Goal: Transaction & Acquisition: Obtain resource

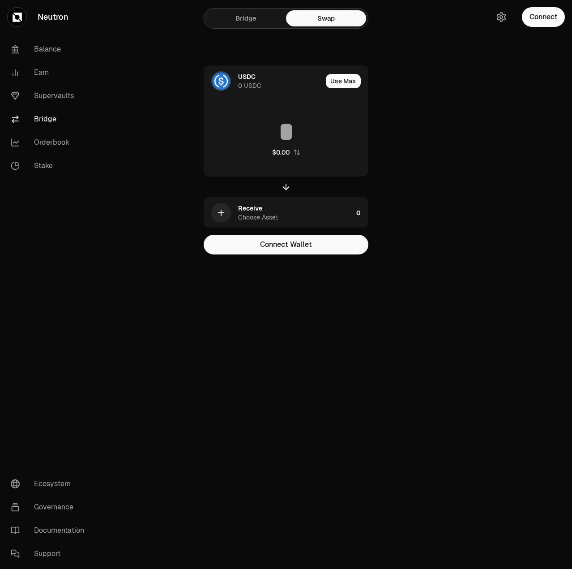
click at [247, 20] on link "Bridge" at bounding box center [246, 18] width 80 height 16
drag, startPoint x: 137, startPoint y: 31, endPoint x: 446, endPoint y: 116, distance: 320.9
click at [446, 116] on div "Bridge Swap USDC 0 USDC Use Max $0.00 Receive Choose Asset 0 Connect Ethereum W…" at bounding box center [286, 145] width 322 height 290
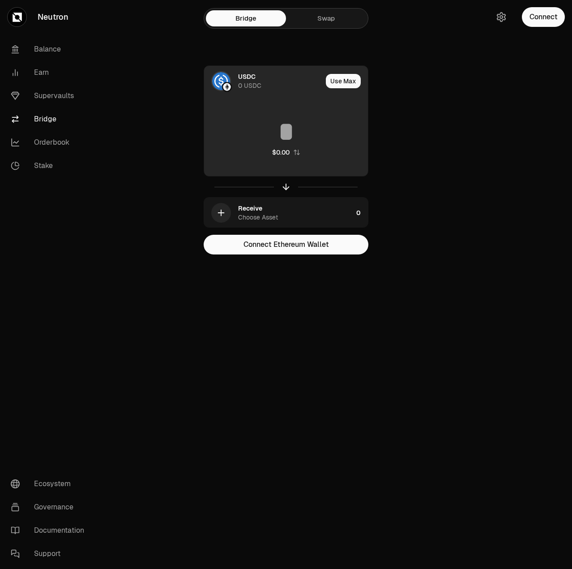
click at [281, 135] on input at bounding box center [286, 131] width 164 height 27
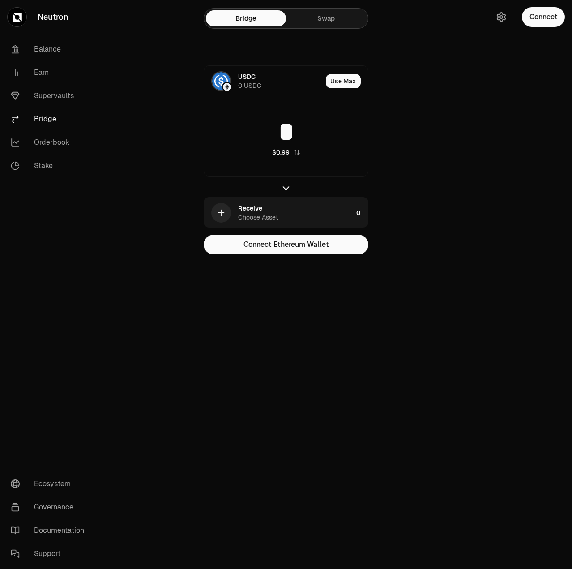
type input "*"
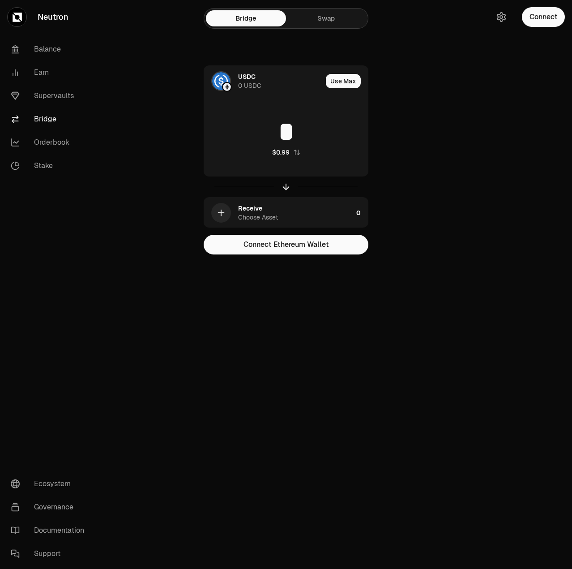
click at [490, 202] on div at bounding box center [522, 145] width 100 height 290
click at [319, 215] on div "Receive Choose Asset" at bounding box center [295, 213] width 115 height 18
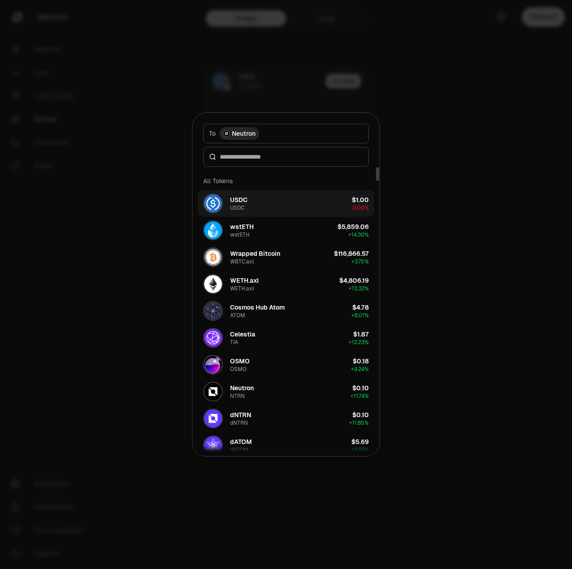
click at [216, 202] on img "button" at bounding box center [213, 203] width 18 height 18
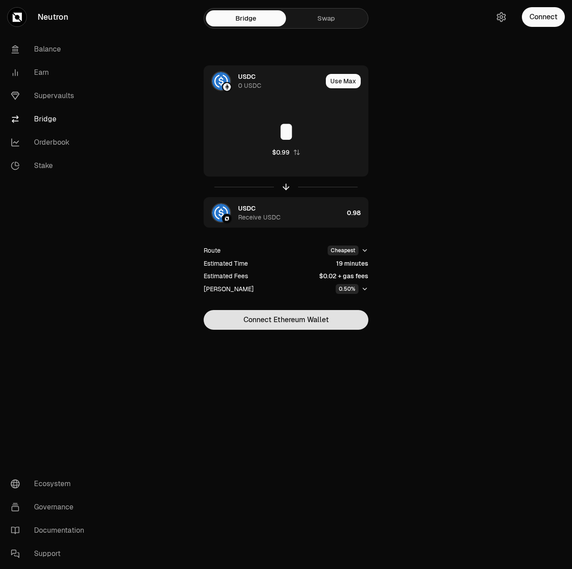
click at [320, 327] on button "Connect Ethereum Wallet" at bounding box center [286, 320] width 165 height 20
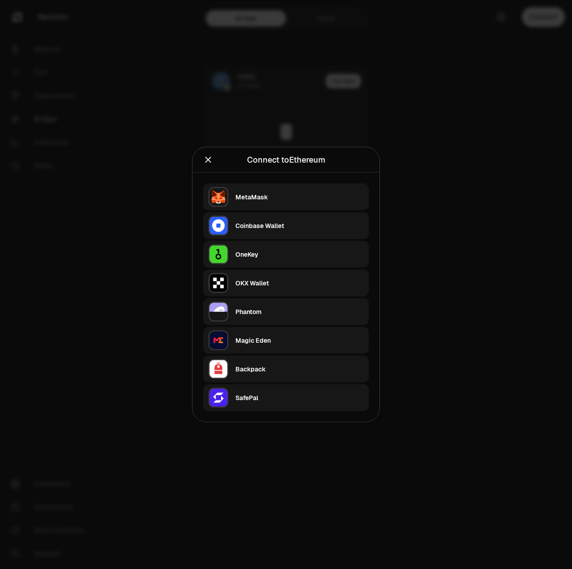
click at [272, 283] on div "OKX Wallet" at bounding box center [300, 283] width 128 height 9
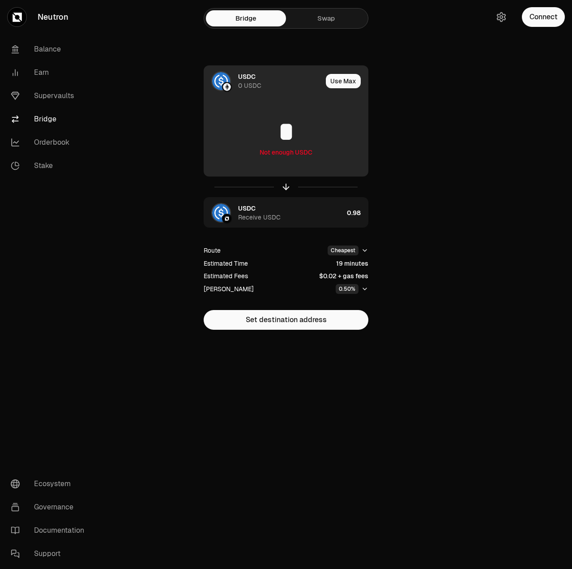
click at [223, 82] on img at bounding box center [221, 81] width 18 height 18
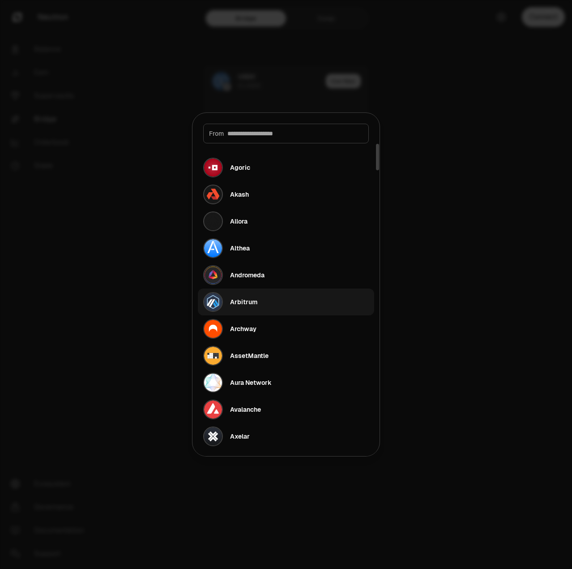
click at [259, 302] on button "Arbitrum" at bounding box center [286, 301] width 176 height 27
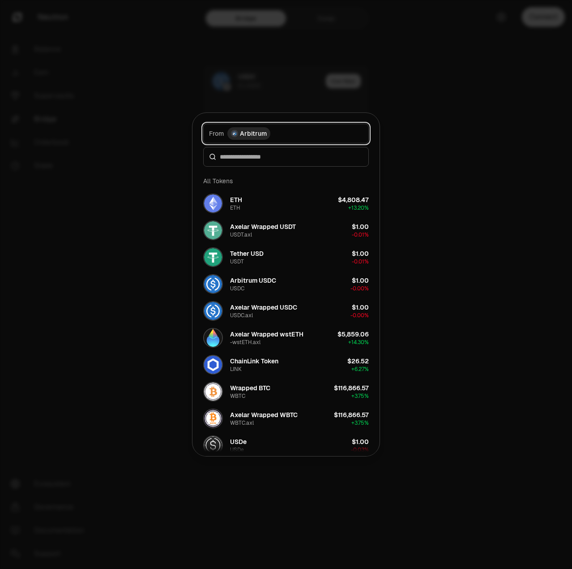
click at [240, 130] on span "Arbitrum" at bounding box center [253, 133] width 27 height 9
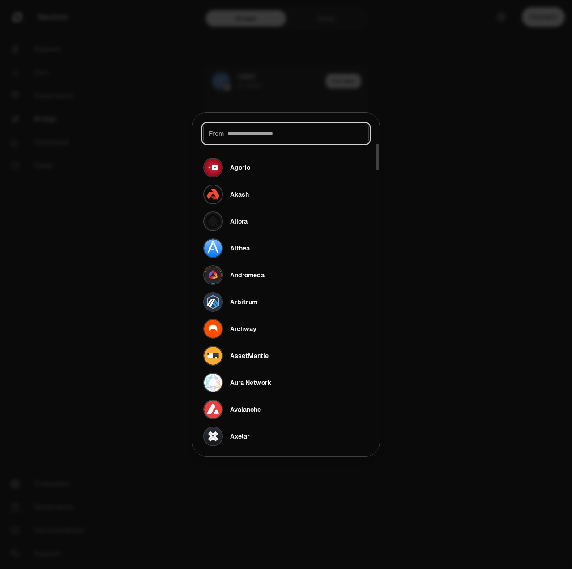
click at [282, 129] on input at bounding box center [296, 133] width 136 height 9
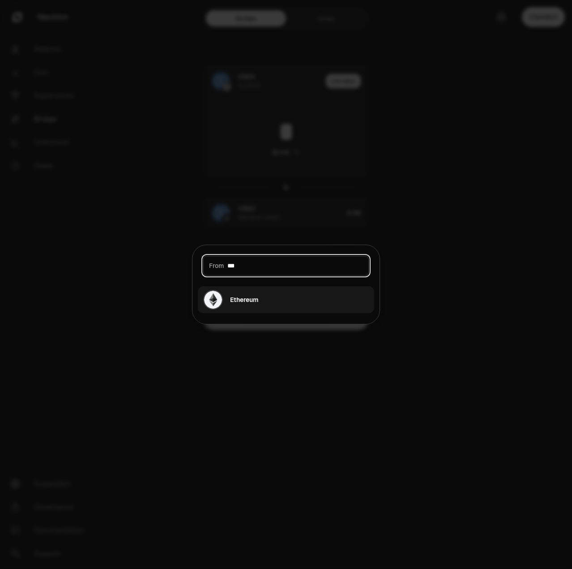
type input "***"
click at [261, 303] on button "Ethereum" at bounding box center [286, 299] width 176 height 27
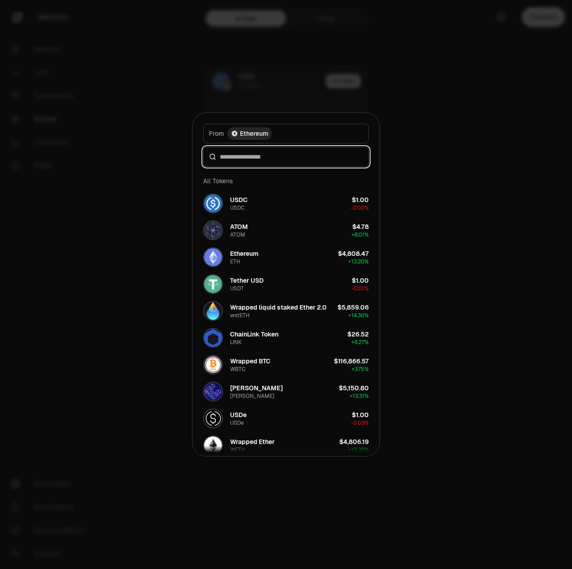
click at [257, 192] on div "From token Select From token. From Ethereum All Tokens USDC USDC $1.00 -0.00% A…" at bounding box center [286, 285] width 187 height 344
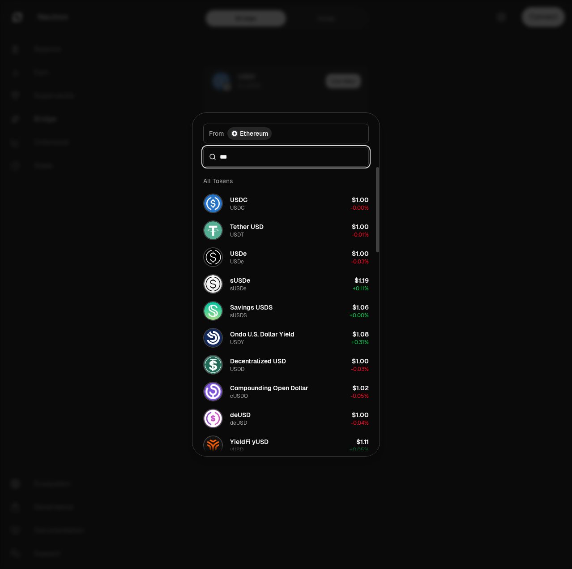
drag, startPoint x: 244, startPoint y: 159, endPoint x: 146, endPoint y: 151, distance: 97.6
click at [146, 151] on body "Neutron Balance Earn Supervaults Bridge Orderbook Stake Ecosystem Governance Do…" at bounding box center [286, 284] width 572 height 569
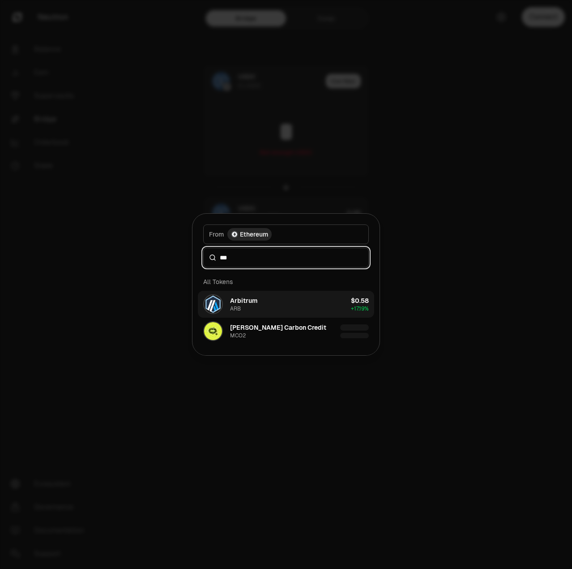
type input "***"
click at [271, 310] on button "Arbitrum ARB $0.58 + 17.19%" at bounding box center [286, 304] width 176 height 27
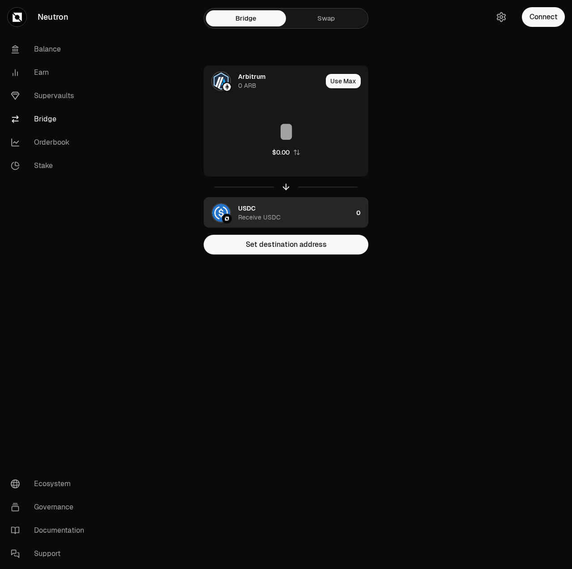
click at [298, 209] on div "USDC Receive USDC" at bounding box center [295, 213] width 115 height 18
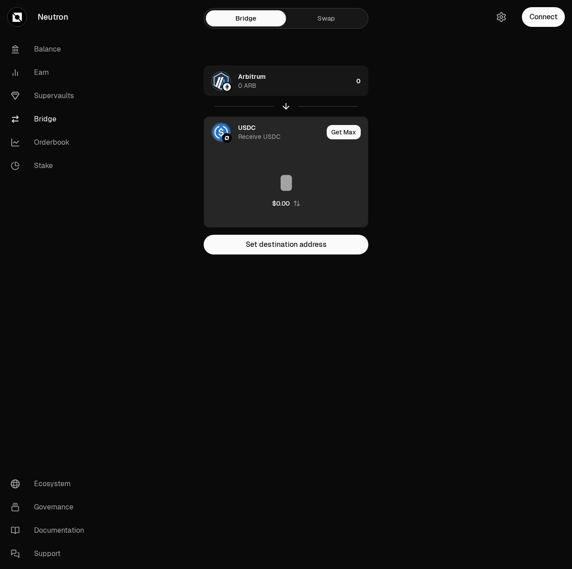
click at [220, 133] on img at bounding box center [221, 132] width 18 height 18
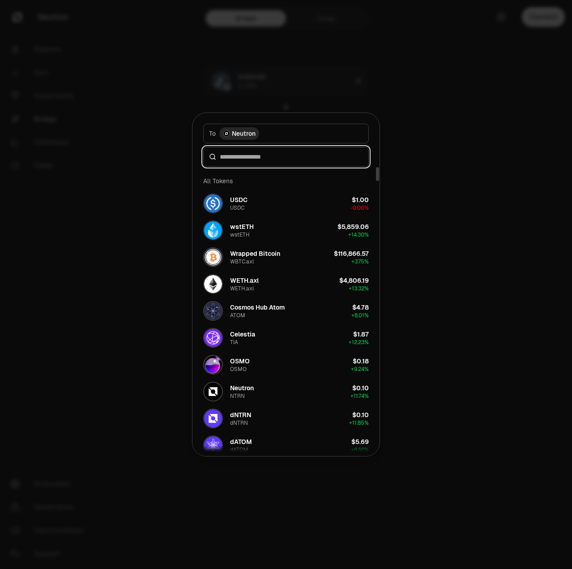
click at [269, 157] on input at bounding box center [291, 156] width 143 height 9
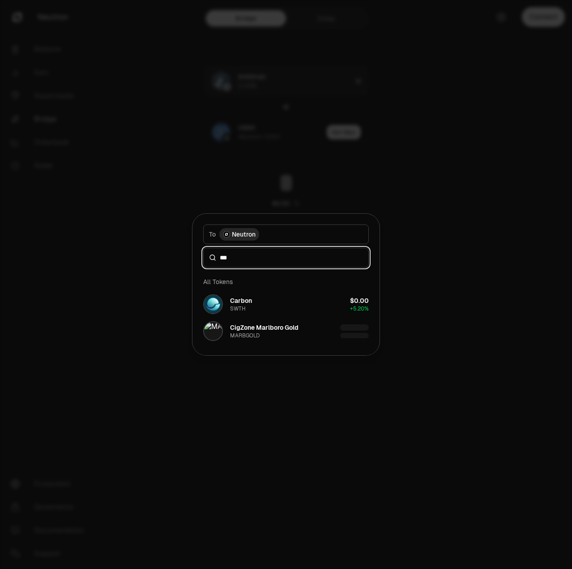
type input "***"
click at [465, 198] on div at bounding box center [286, 284] width 572 height 569
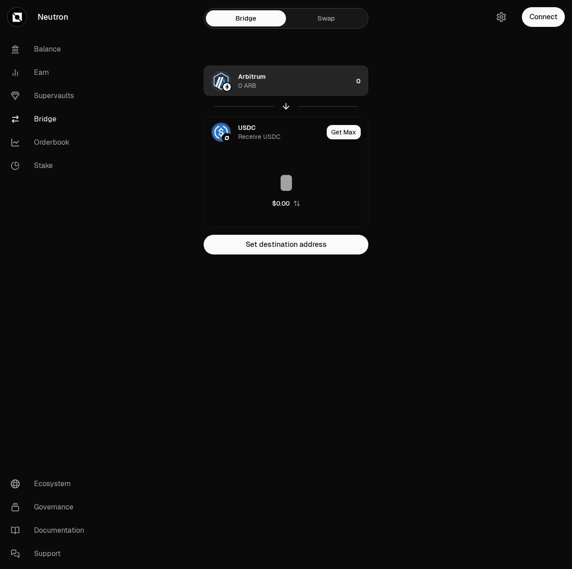
click at [219, 83] on img "button" at bounding box center [221, 81] width 18 height 18
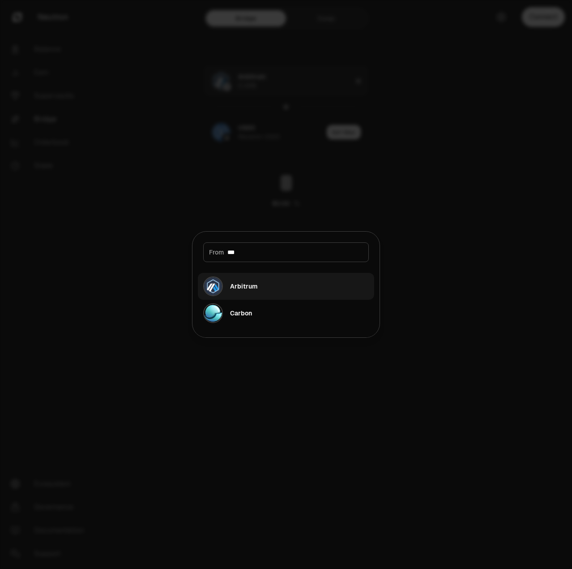
type input "***"
click at [256, 292] on div "Arbitrum" at bounding box center [230, 286] width 54 height 20
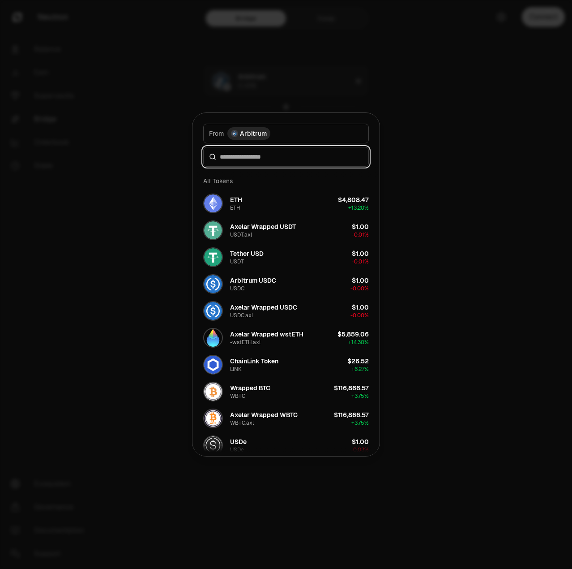
click at [283, 155] on input at bounding box center [291, 156] width 143 height 9
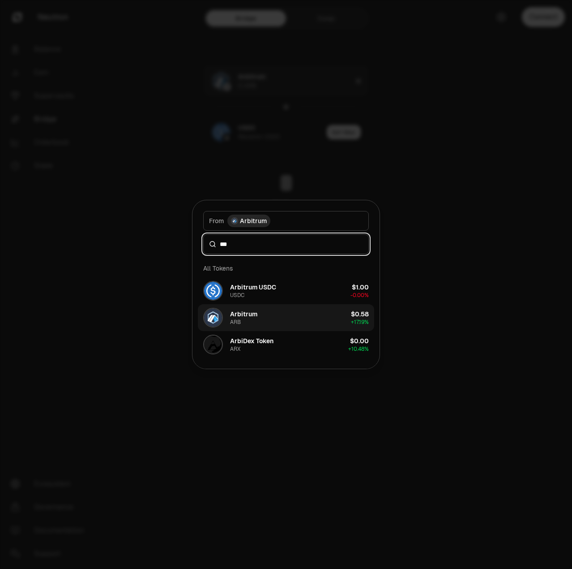
type input "***"
click at [276, 315] on button "Arbitrum ARB $0.58 + 17.19%" at bounding box center [286, 317] width 176 height 27
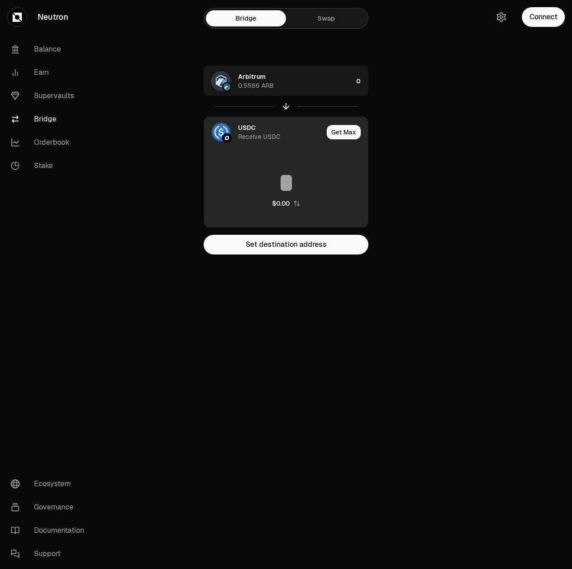
click at [299, 181] on input at bounding box center [286, 182] width 164 height 27
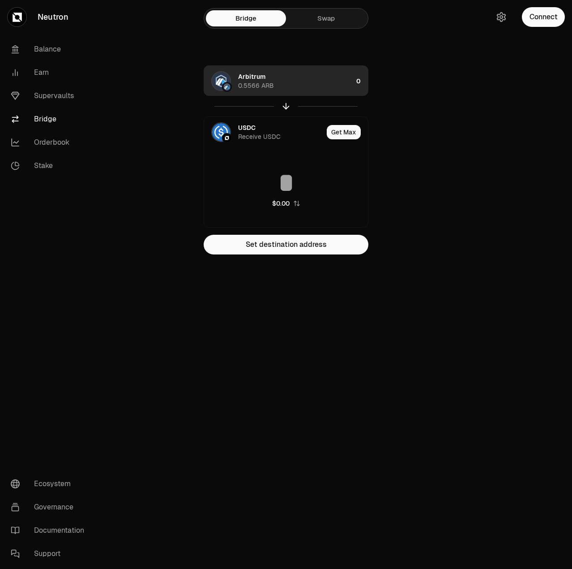
type input "*"
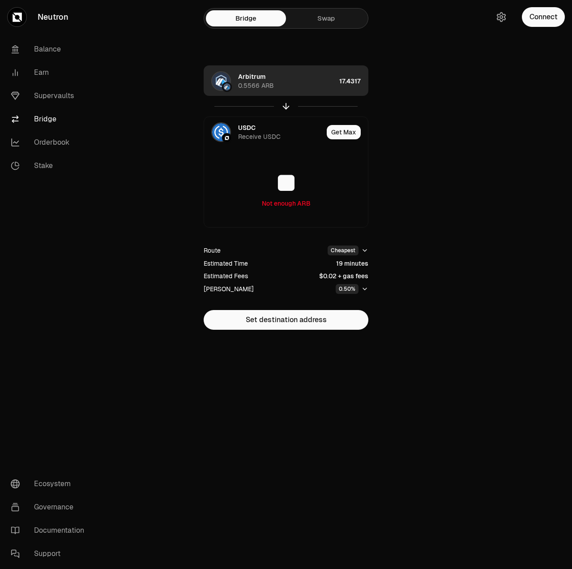
type input "**"
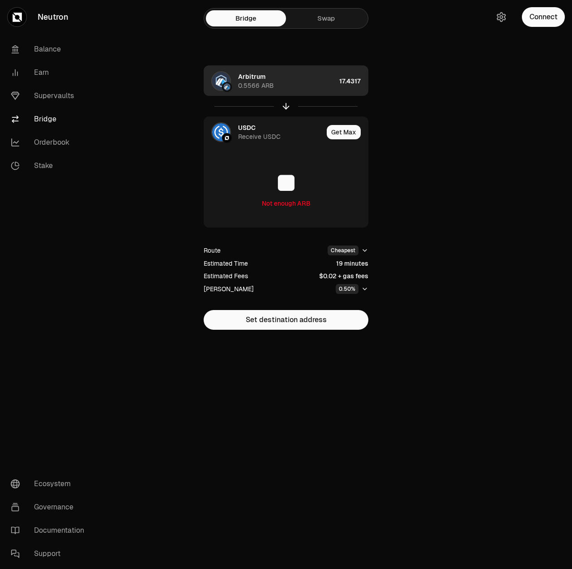
click at [253, 82] on div "0.5566 ARB" at bounding box center [256, 85] width 36 height 9
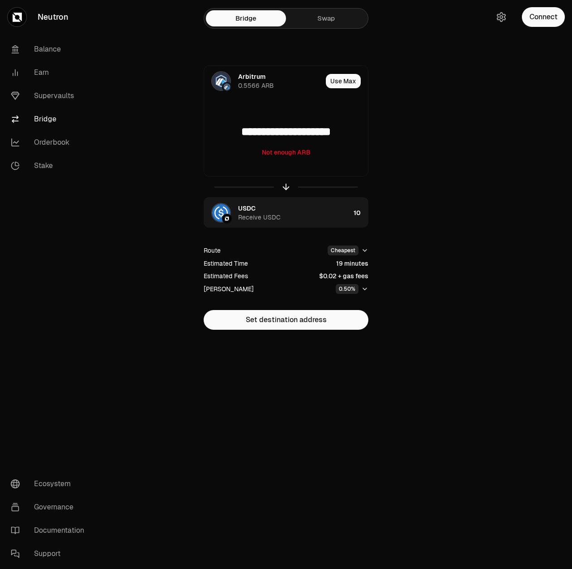
drag, startPoint x: 217, startPoint y: 131, endPoint x: 431, endPoint y: 141, distance: 214.8
click at [431, 141] on div "**********" at bounding box center [286, 197] width 301 height 264
type input "**"
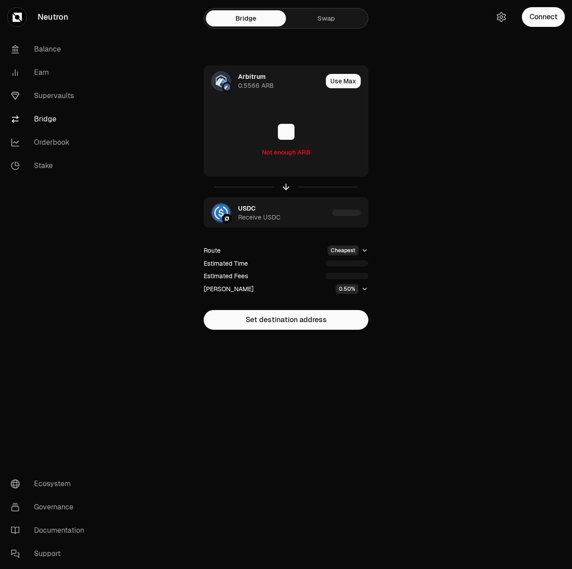
click at [484, 153] on div at bounding box center [522, 182] width 100 height 365
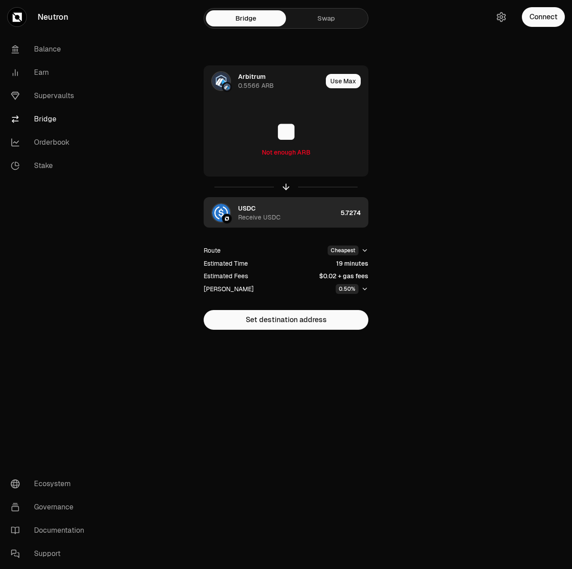
click at [253, 217] on div "Receive USDC" at bounding box center [259, 217] width 43 height 9
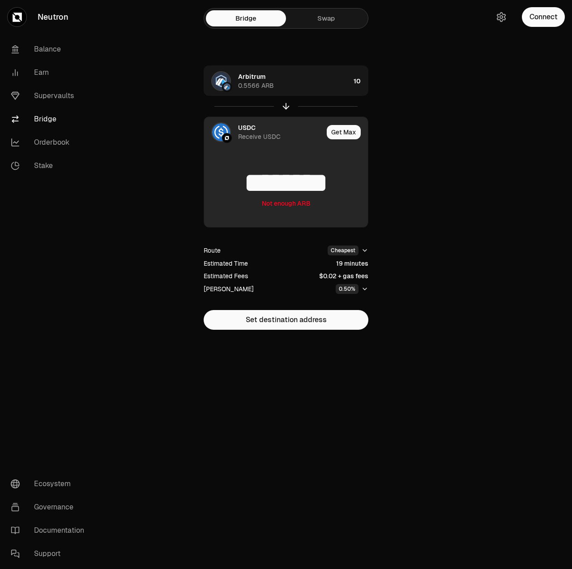
click at [227, 135] on img at bounding box center [227, 138] width 8 height 8
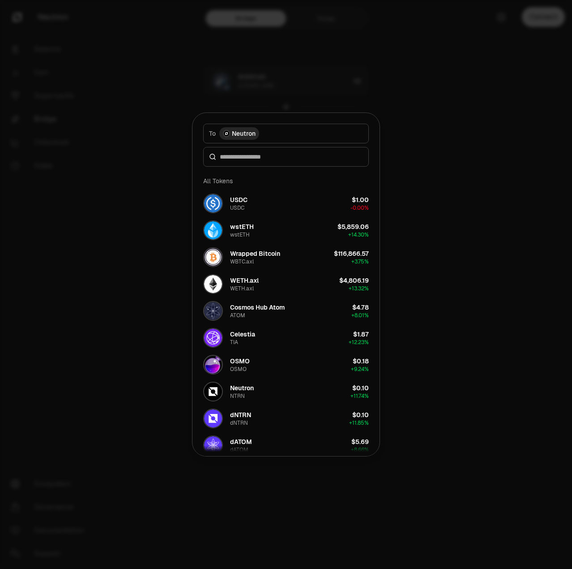
click at [148, 80] on div at bounding box center [286, 284] width 572 height 569
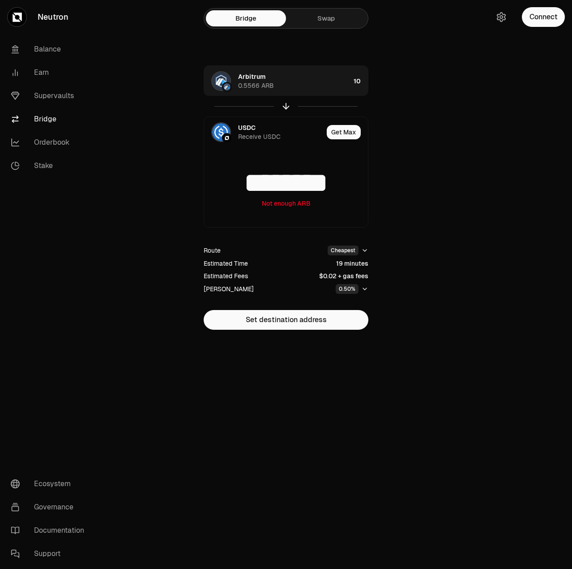
type input "********"
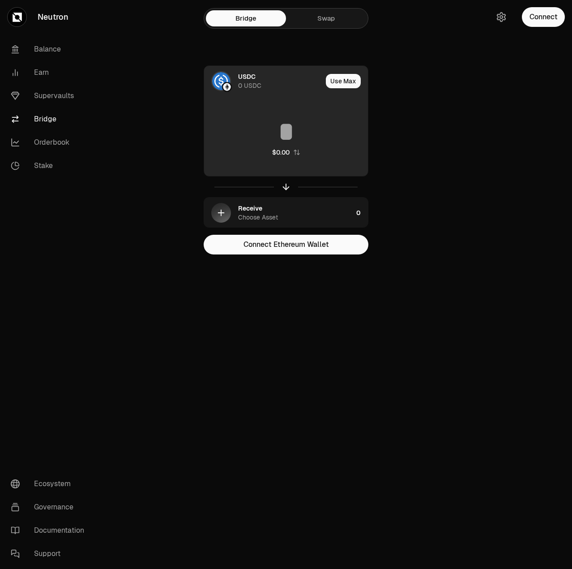
click at [300, 124] on input at bounding box center [286, 131] width 164 height 27
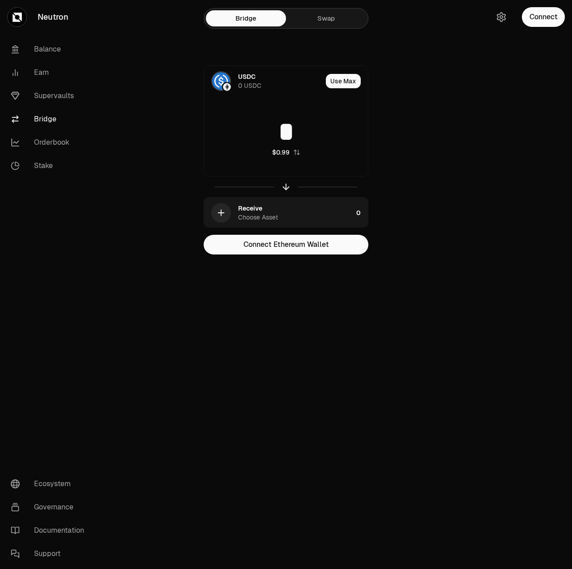
type input "*"
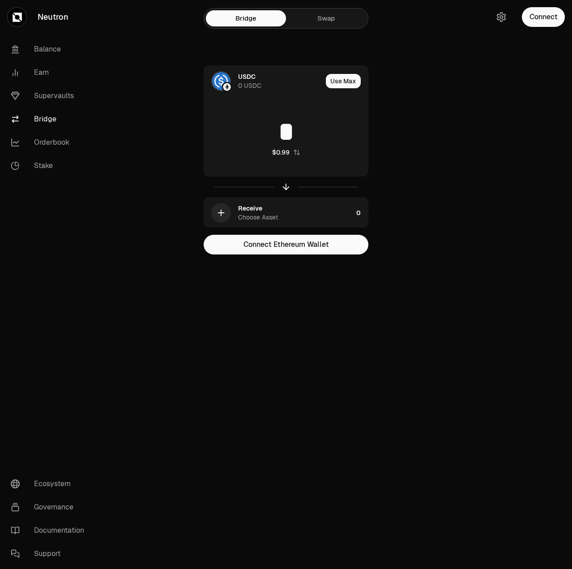
click at [457, 187] on section "Bridge Swap USDC 0 USDC Use Max * $0.99 Receive Choose Asset 0 Connect Ethereum…" at bounding box center [286, 145] width 344 height 290
